Goal: Understand process/instructions: Learn about a topic

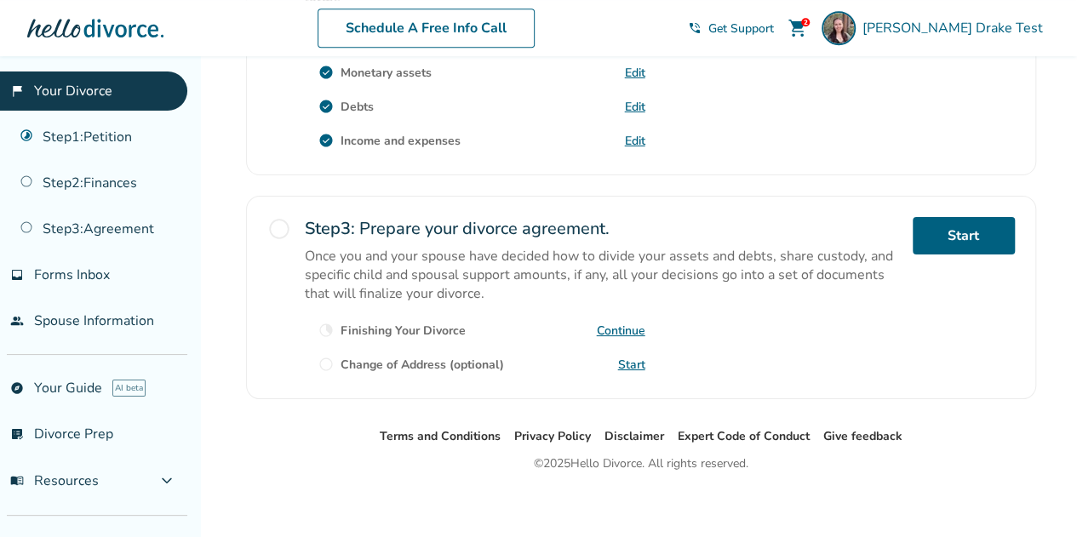
scroll to position [667, 0]
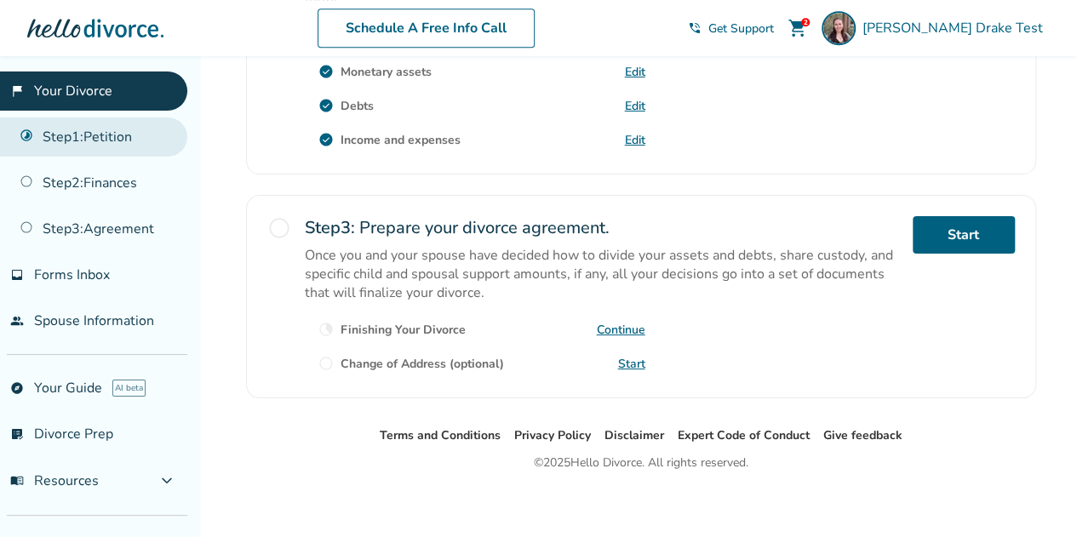
click at [117, 139] on link "Step 1 : Petition" at bounding box center [93, 136] width 187 height 39
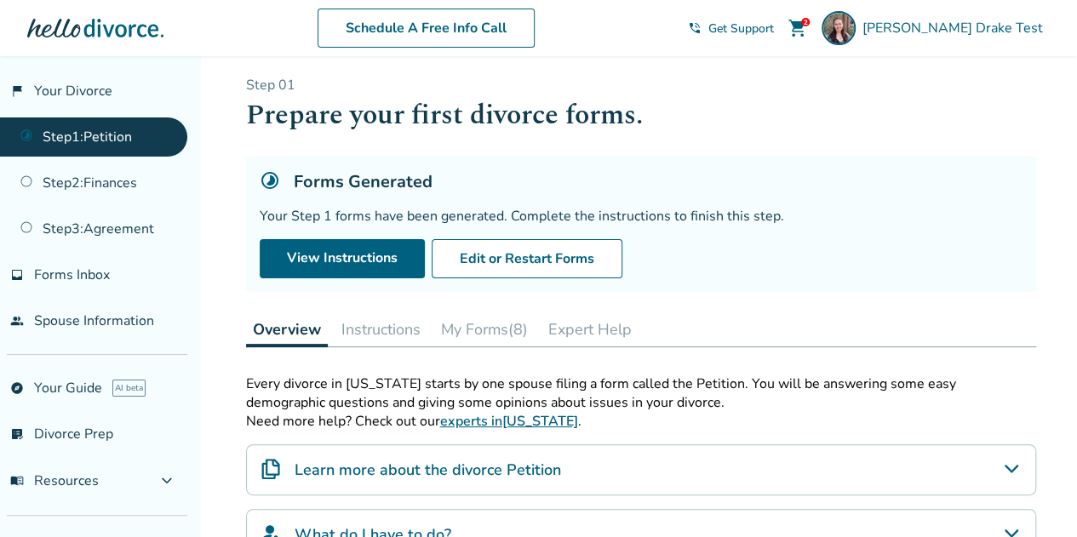
scroll to position [9, 0]
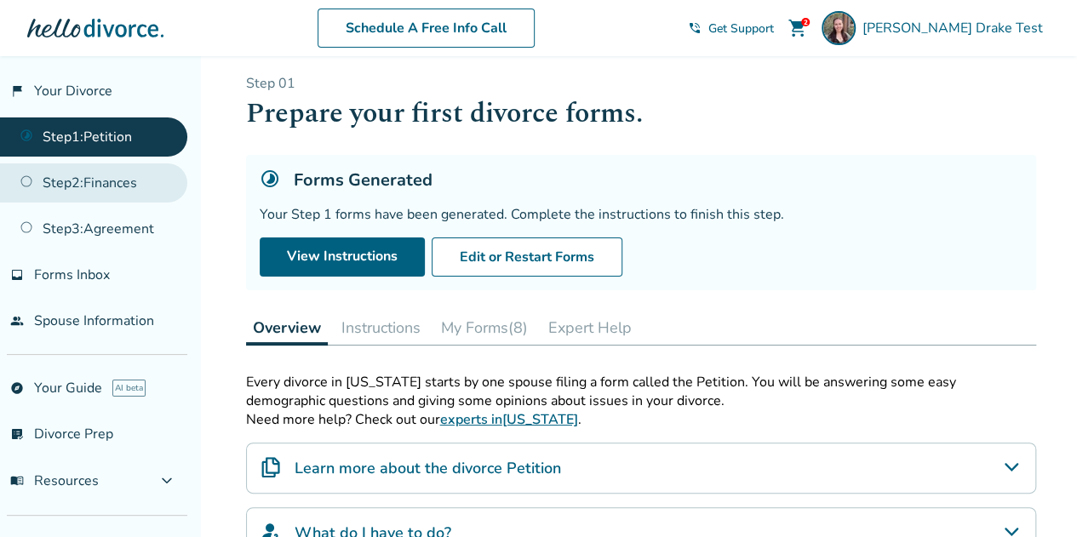
click at [91, 181] on link "Step 2 : Finances" at bounding box center [93, 182] width 187 height 39
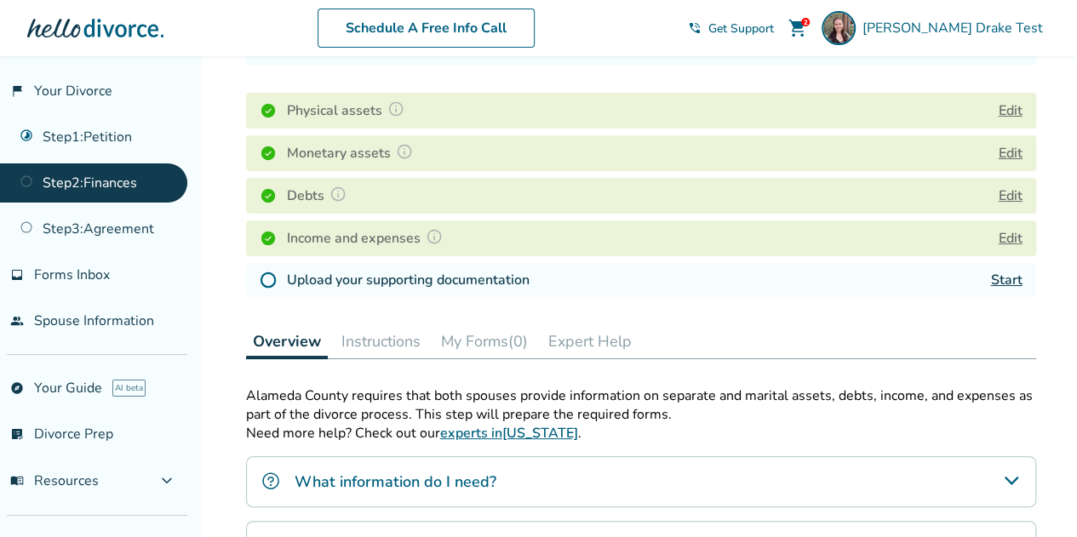
scroll to position [232, 0]
click at [379, 337] on button "Instructions" at bounding box center [381, 342] width 93 height 34
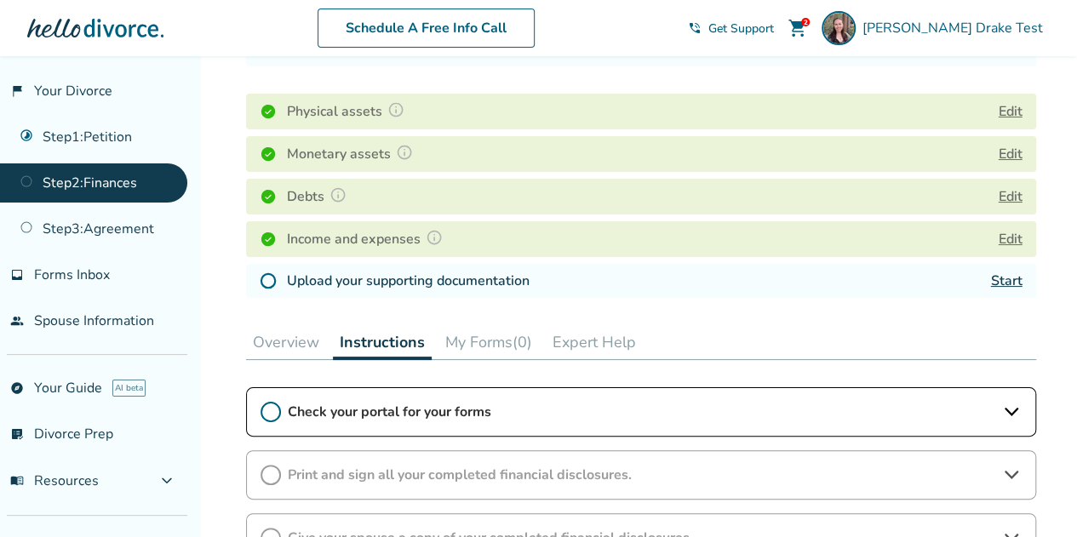
scroll to position [650, 0]
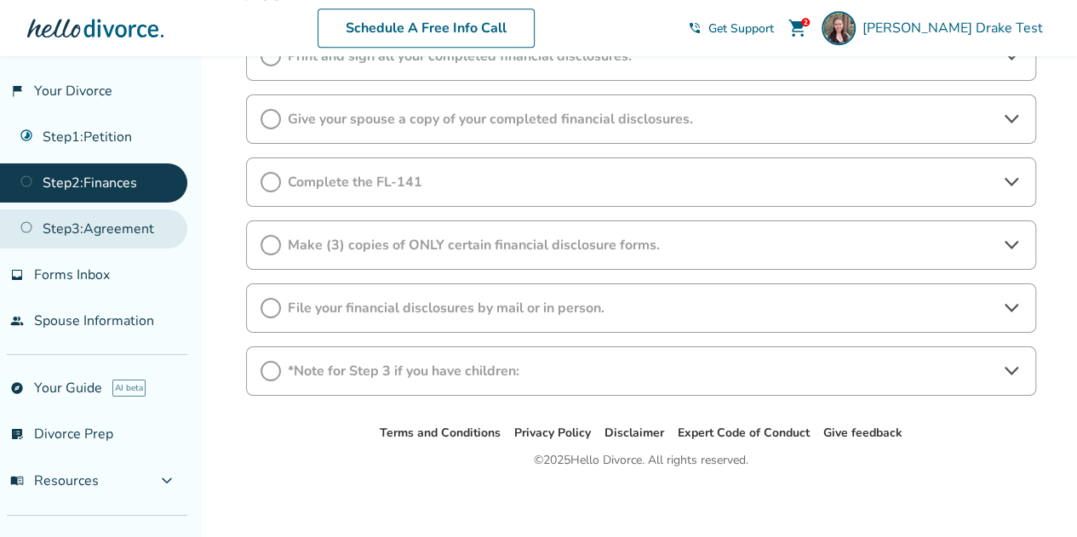
click at [114, 239] on link "Step 3 : Agreement" at bounding box center [93, 228] width 187 height 39
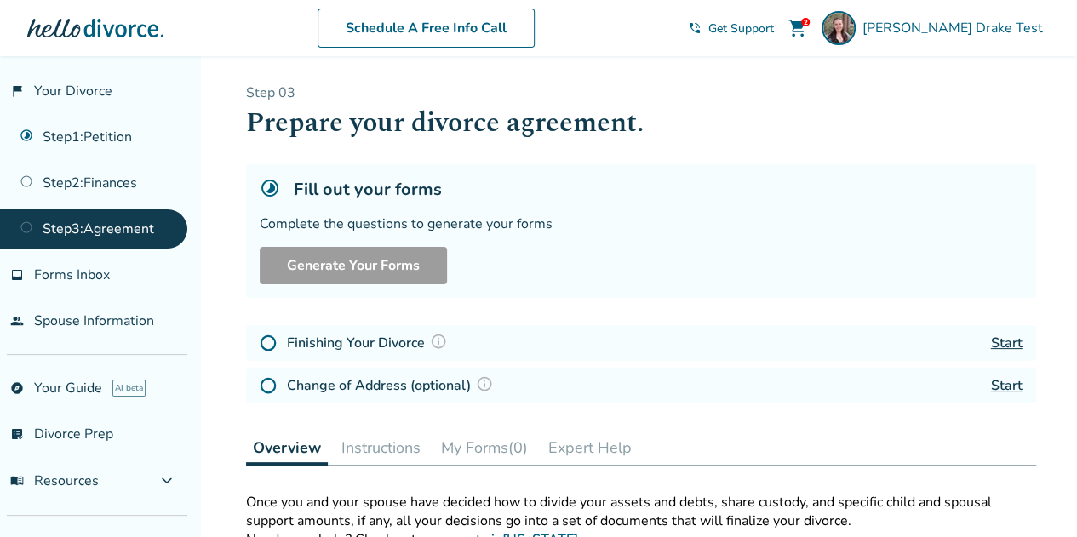
scroll to position [484, 0]
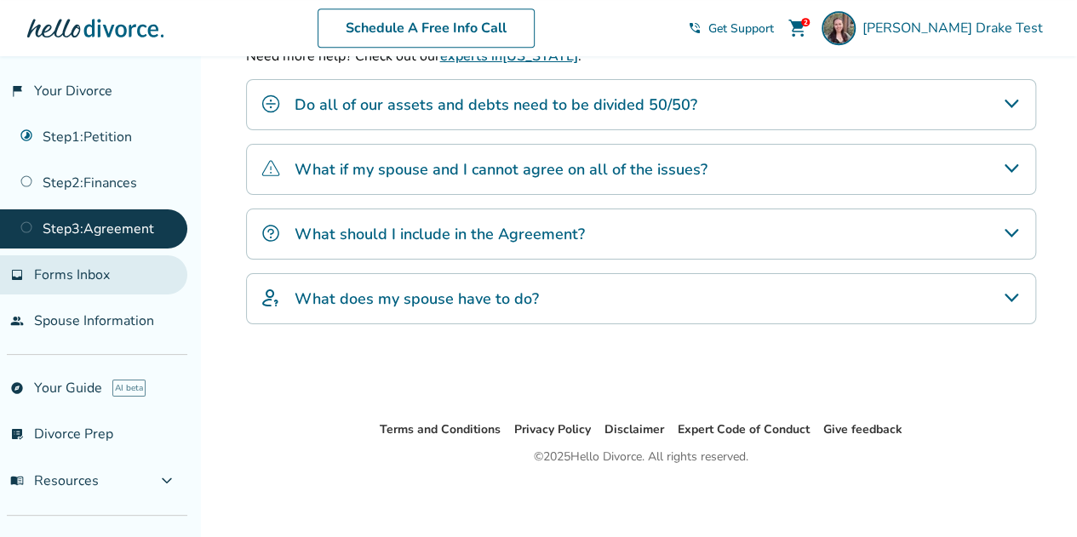
click at [108, 278] on span "Forms Inbox" at bounding box center [72, 275] width 76 height 19
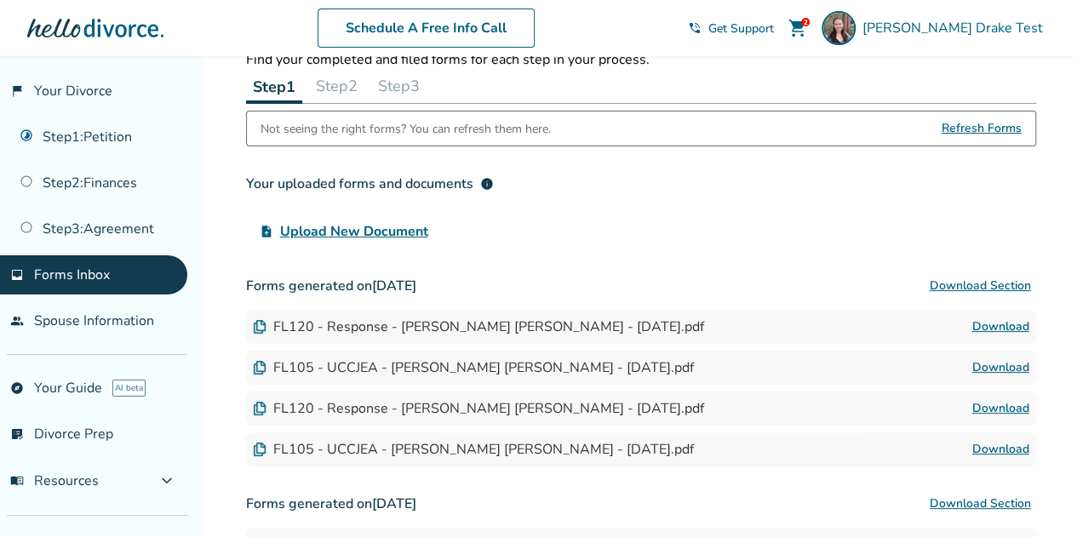
scroll to position [367, 0]
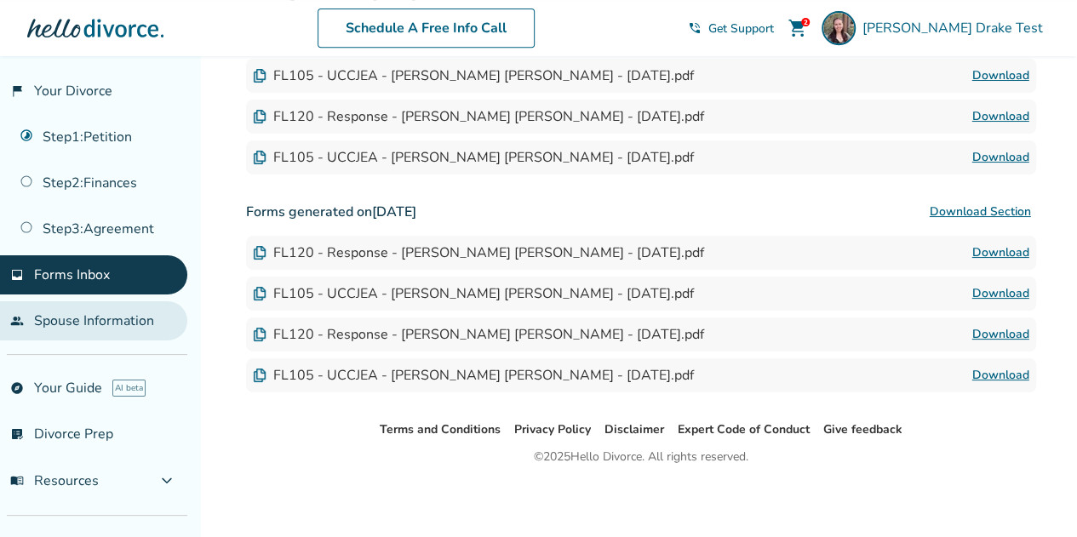
click at [99, 321] on link "people Spouse Information" at bounding box center [93, 320] width 187 height 39
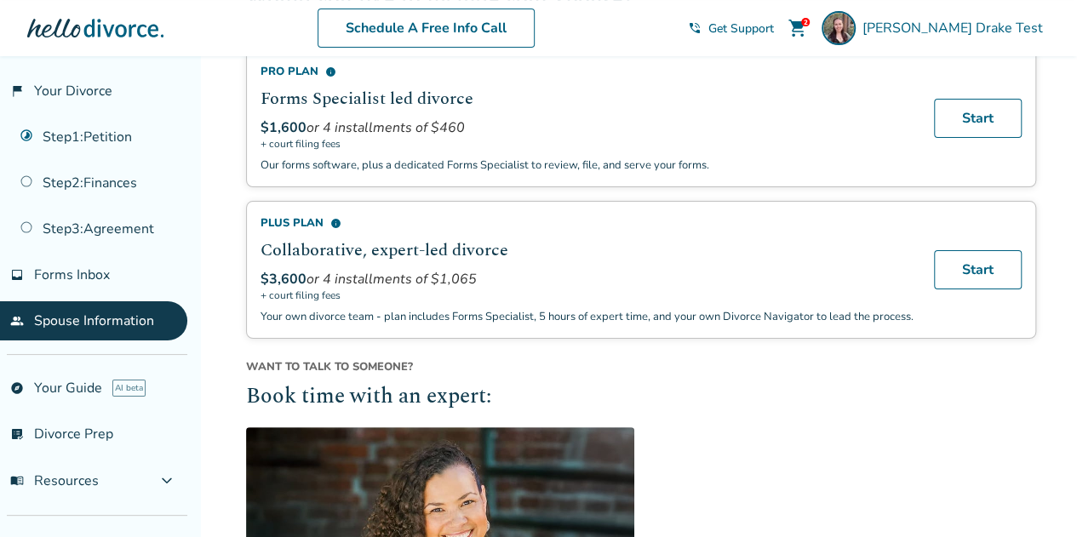
scroll to position [197, 0]
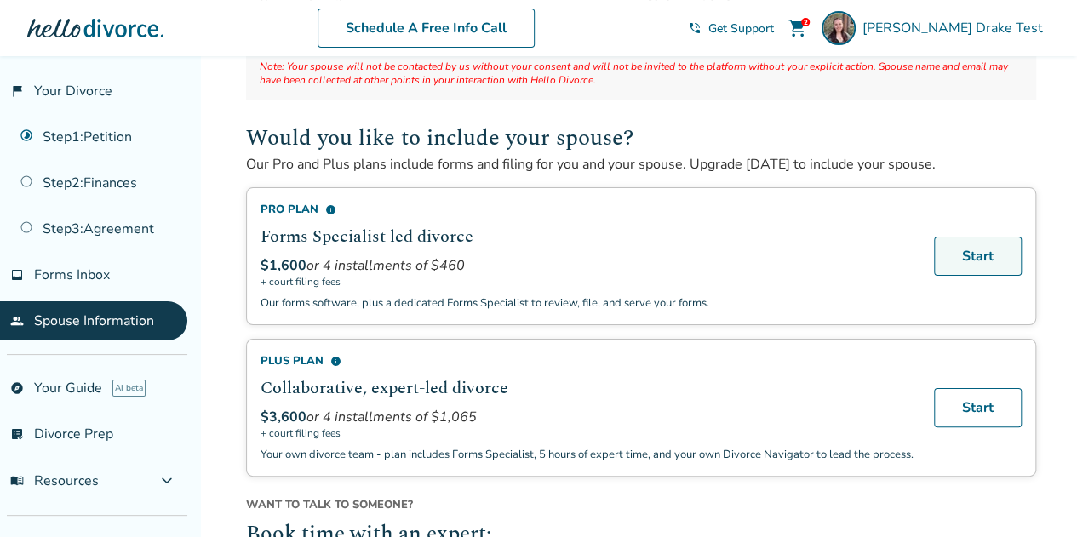
click at [986, 263] on link "Start" at bounding box center [978, 256] width 88 height 39
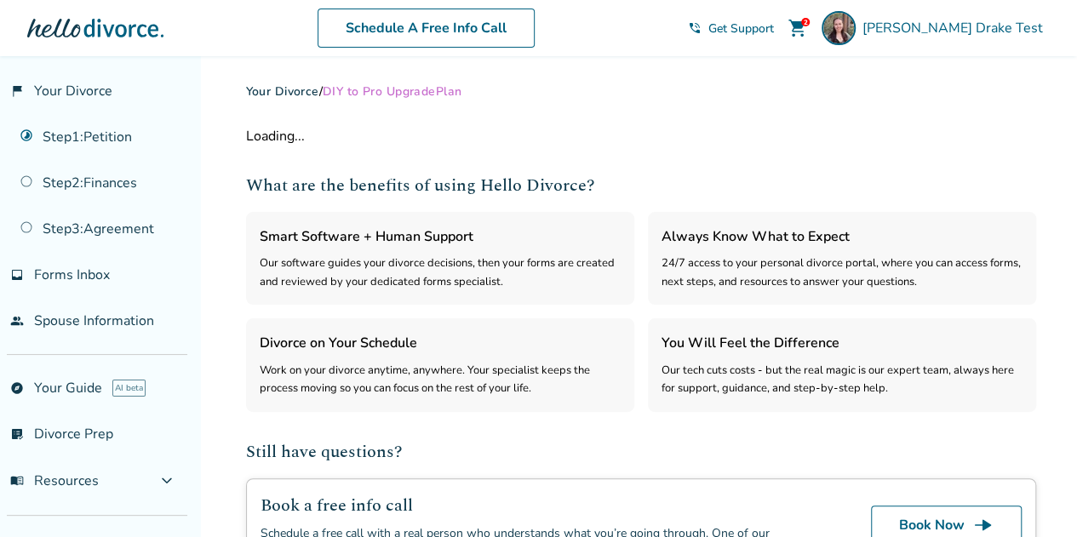
select select "***"
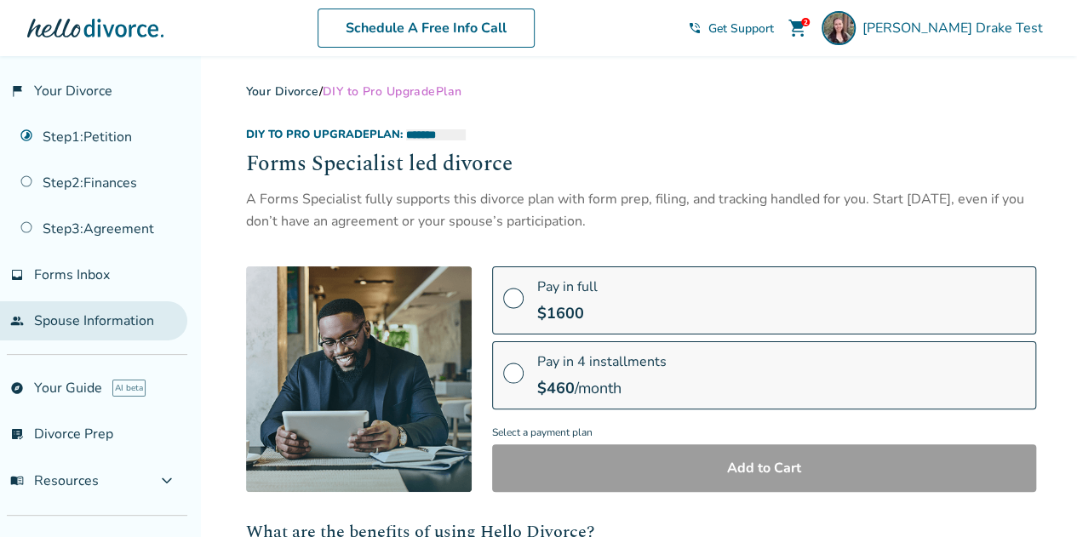
click at [47, 319] on link "people Spouse Information" at bounding box center [93, 320] width 187 height 39
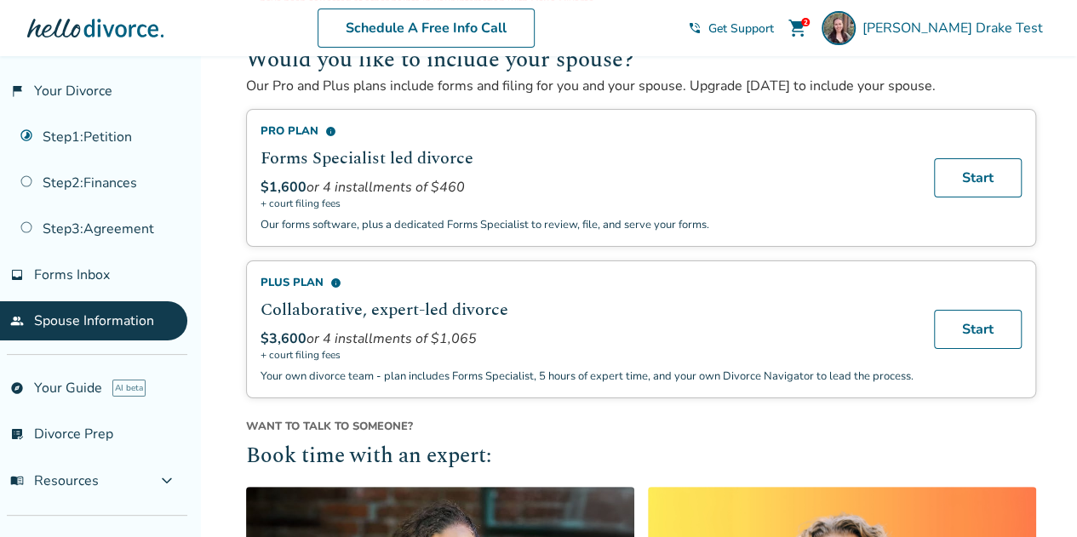
scroll to position [334, 0]
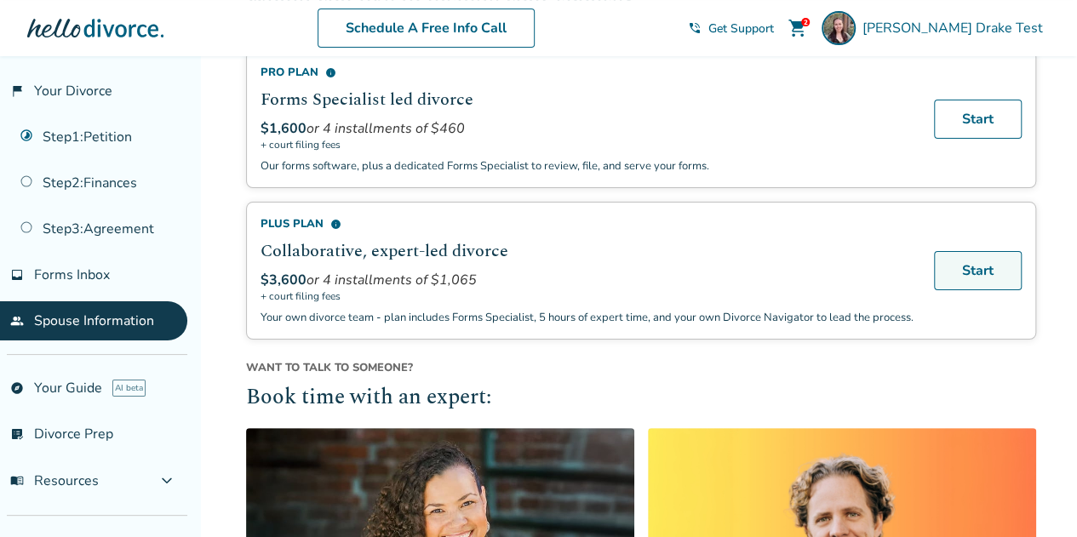
click at [998, 257] on link "Start" at bounding box center [978, 270] width 88 height 39
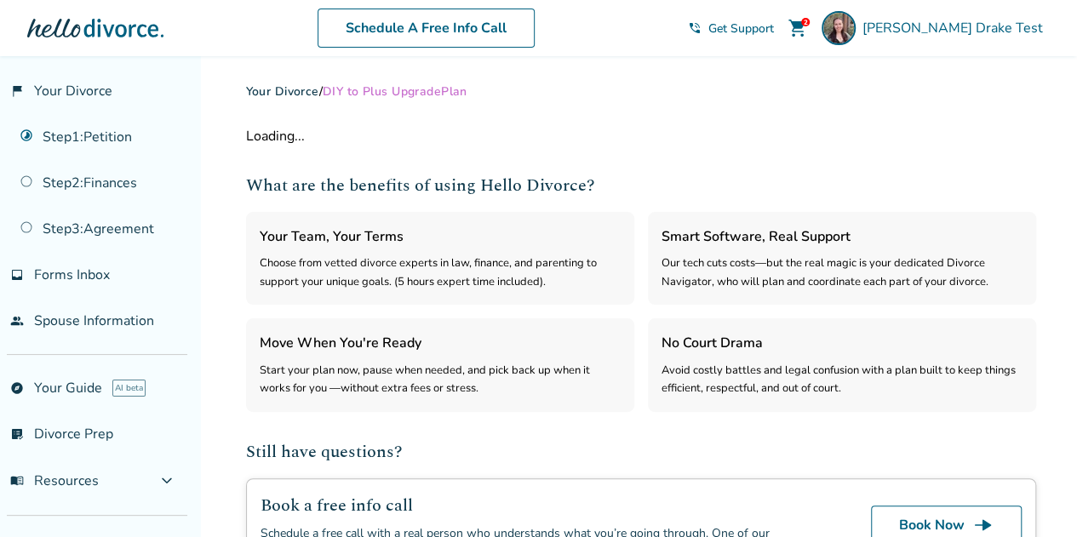
select select "***"
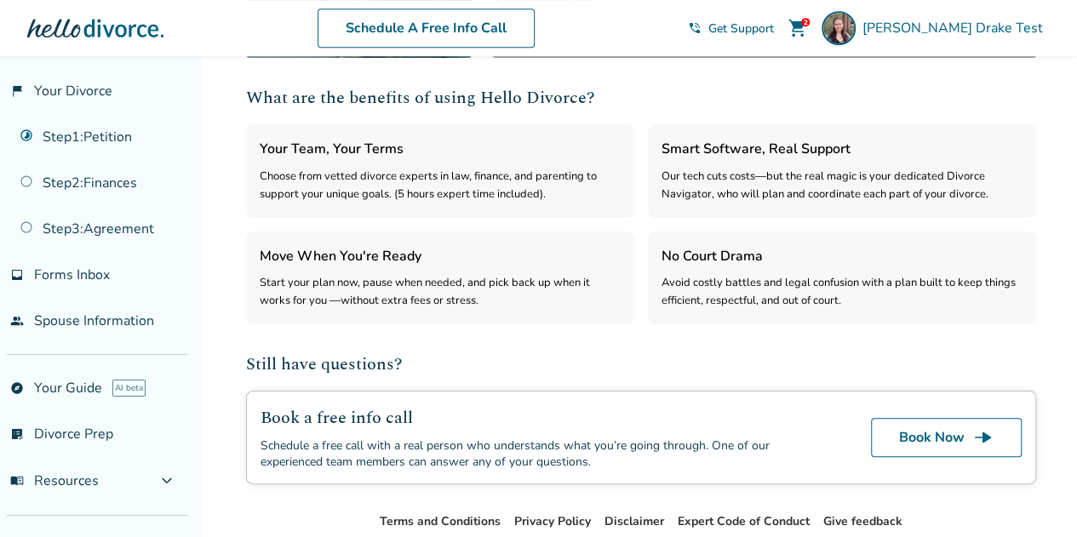
scroll to position [528, 0]
